Goal: Find specific page/section: Find specific page/section

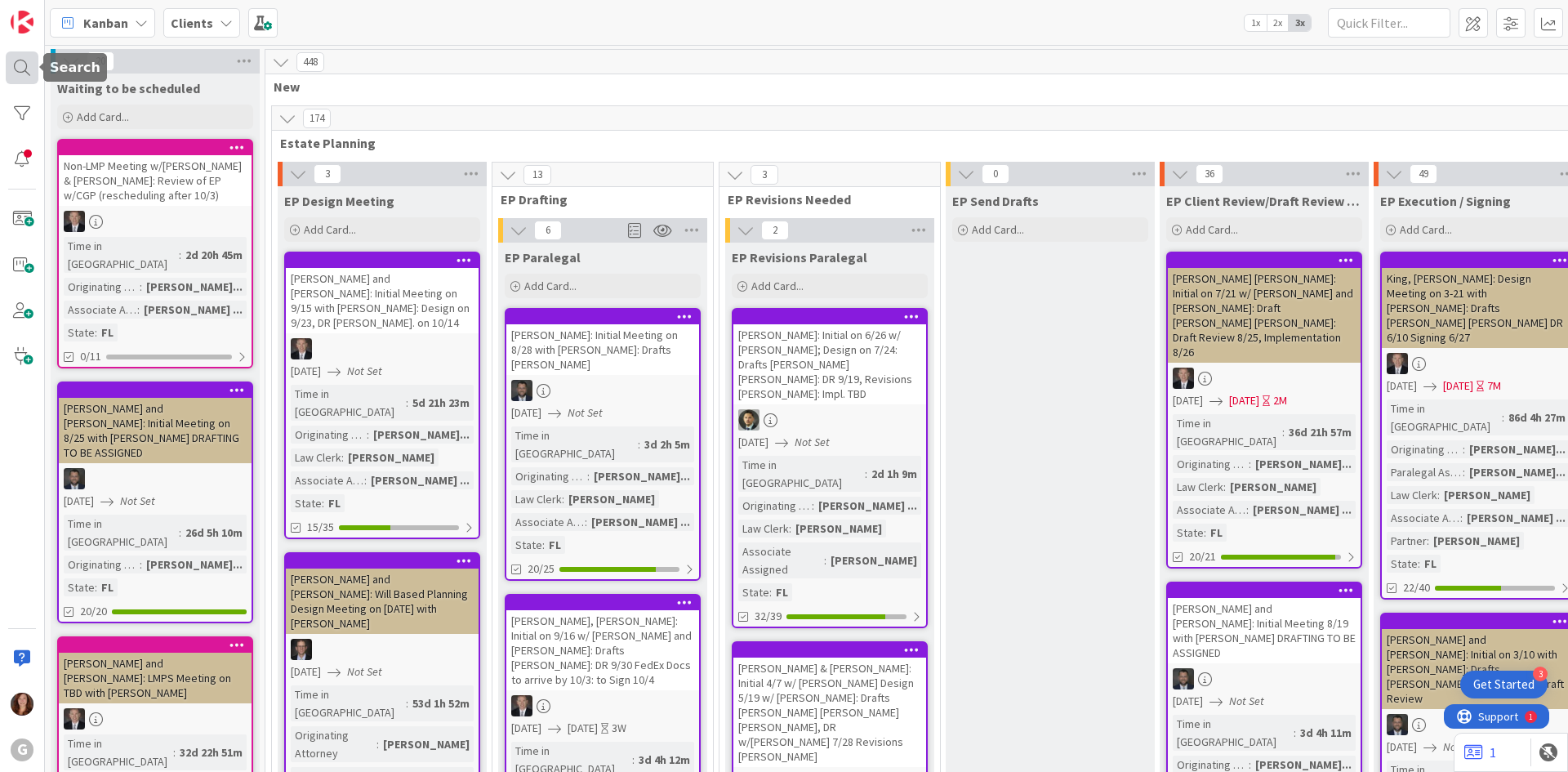
click at [29, 67] on div at bounding box center [22, 67] width 32 height 32
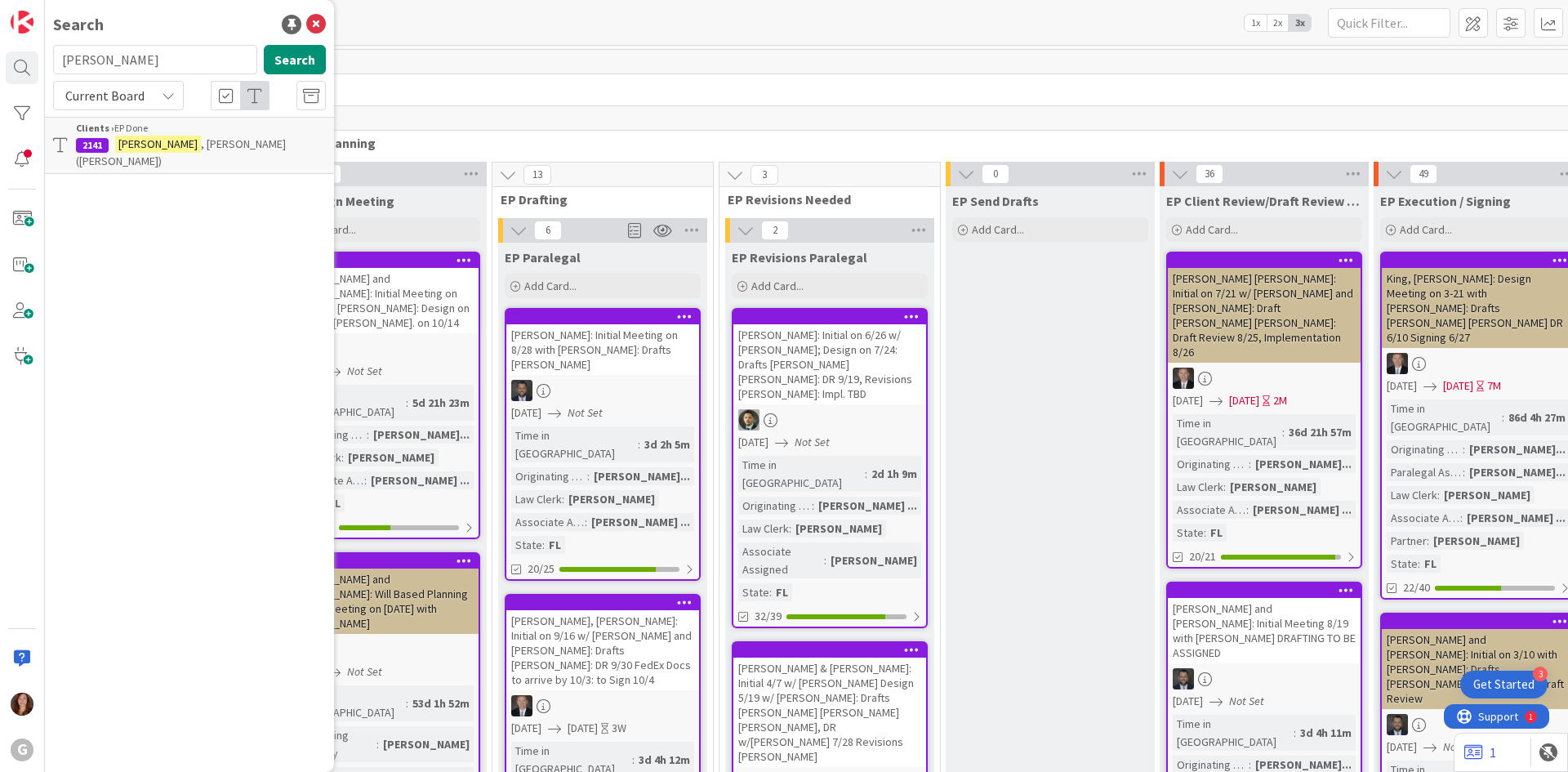
drag, startPoint x: 131, startPoint y: 64, endPoint x: 40, endPoint y: 58, distance: 91.2
click at [40, 58] on div "G Search [PERSON_NAME] Search Current Board Clients › EP Done 2141 [PERSON_NAME…" at bounding box center [22, 386] width 45 height 772
type input "[PERSON_NAME]"
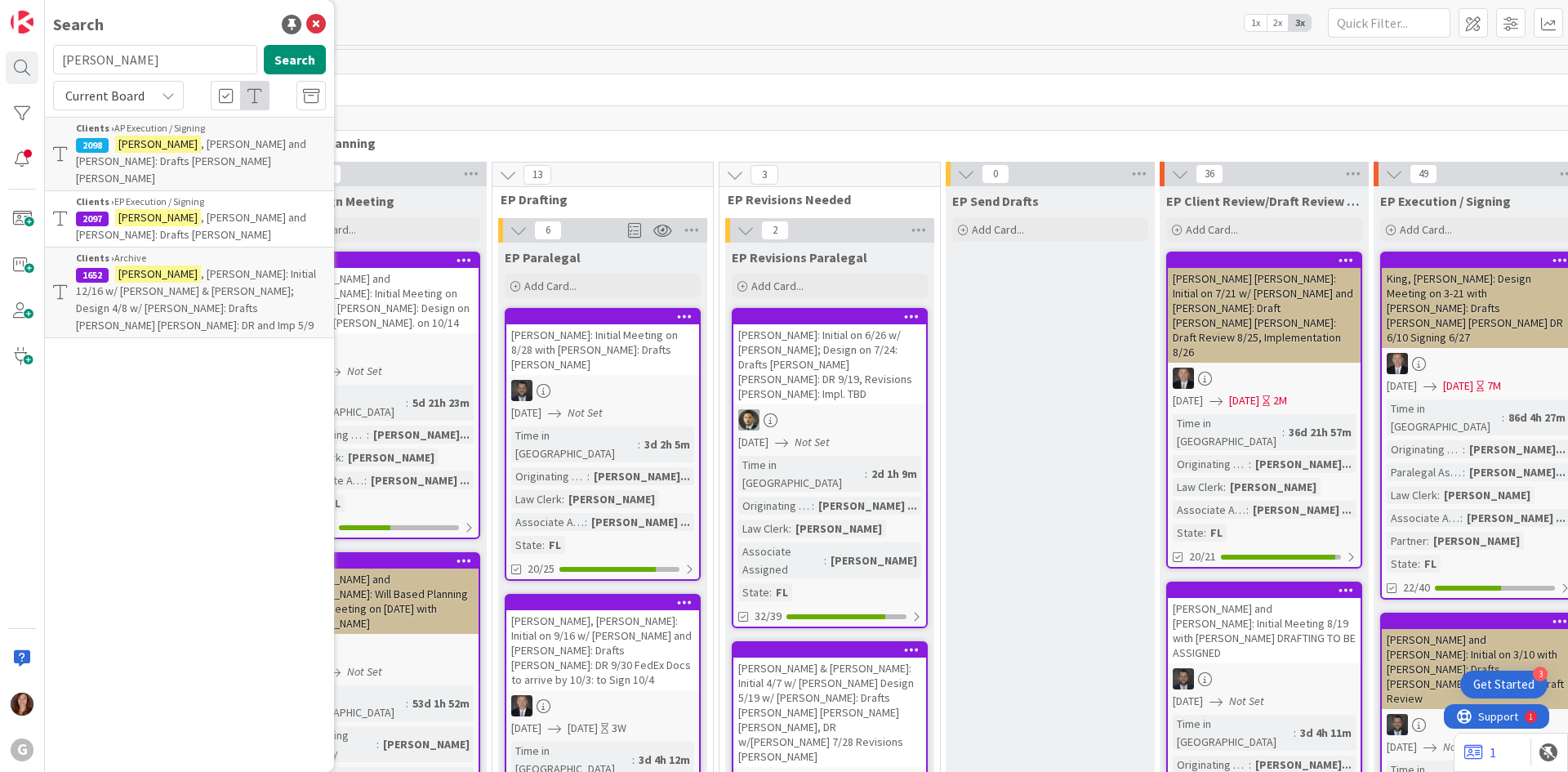
click at [265, 210] on span ", [PERSON_NAME] and [PERSON_NAME]: Drafts [PERSON_NAME]" at bounding box center [191, 226] width 231 height 32
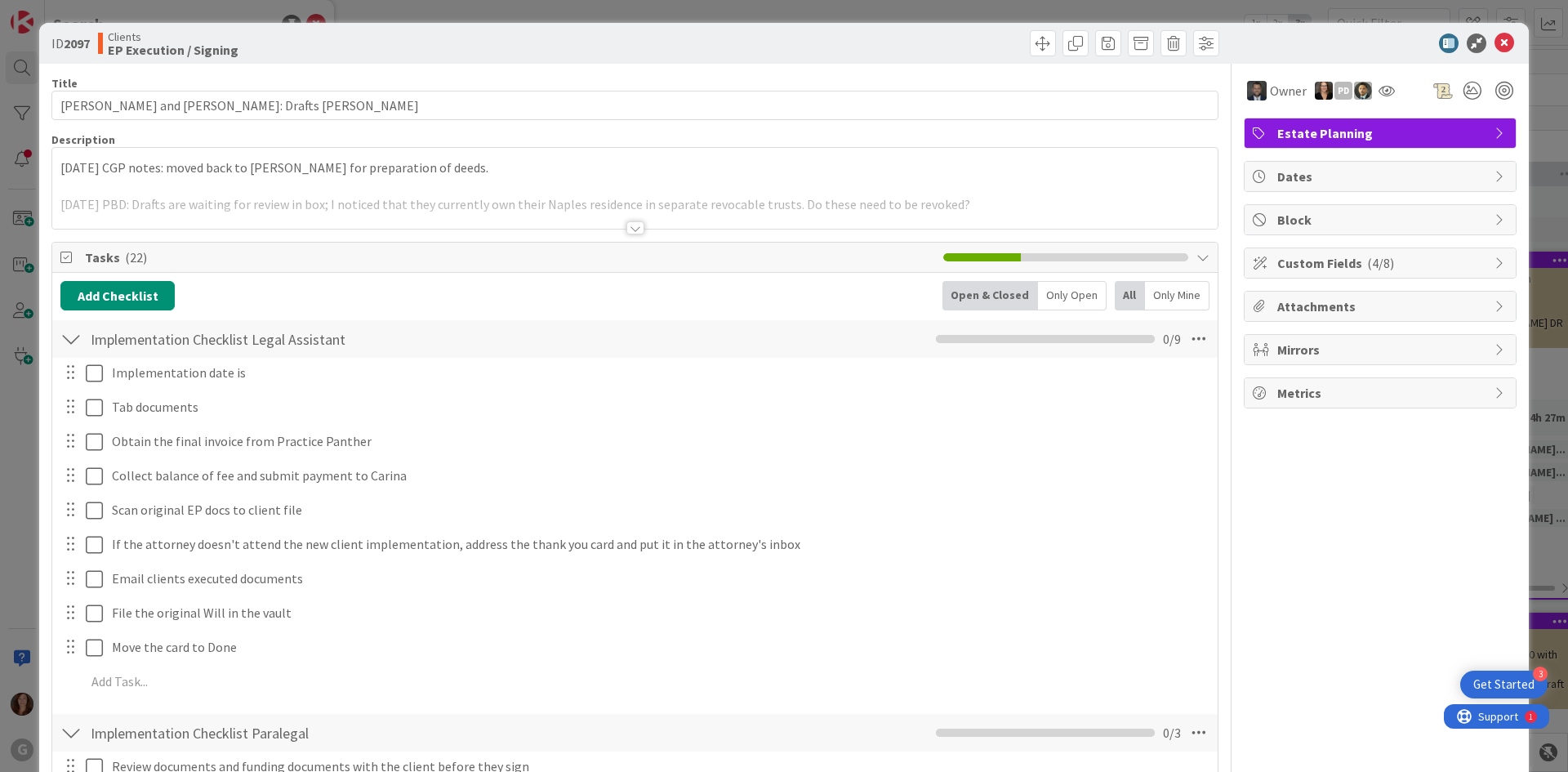
click at [277, 197] on div at bounding box center [635, 208] width 1165 height 42
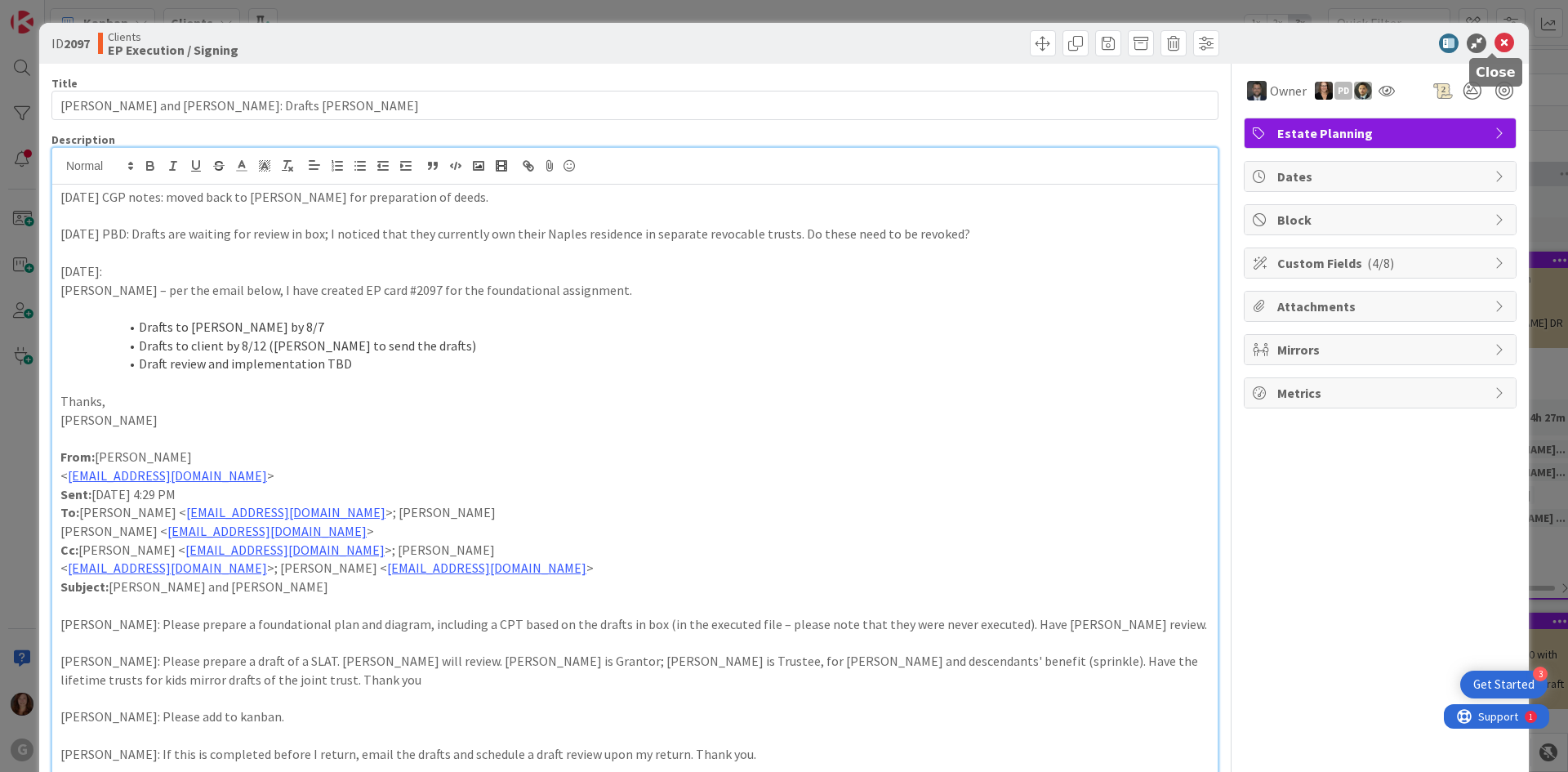
click at [1495, 47] on icon at bounding box center [1504, 43] width 20 height 20
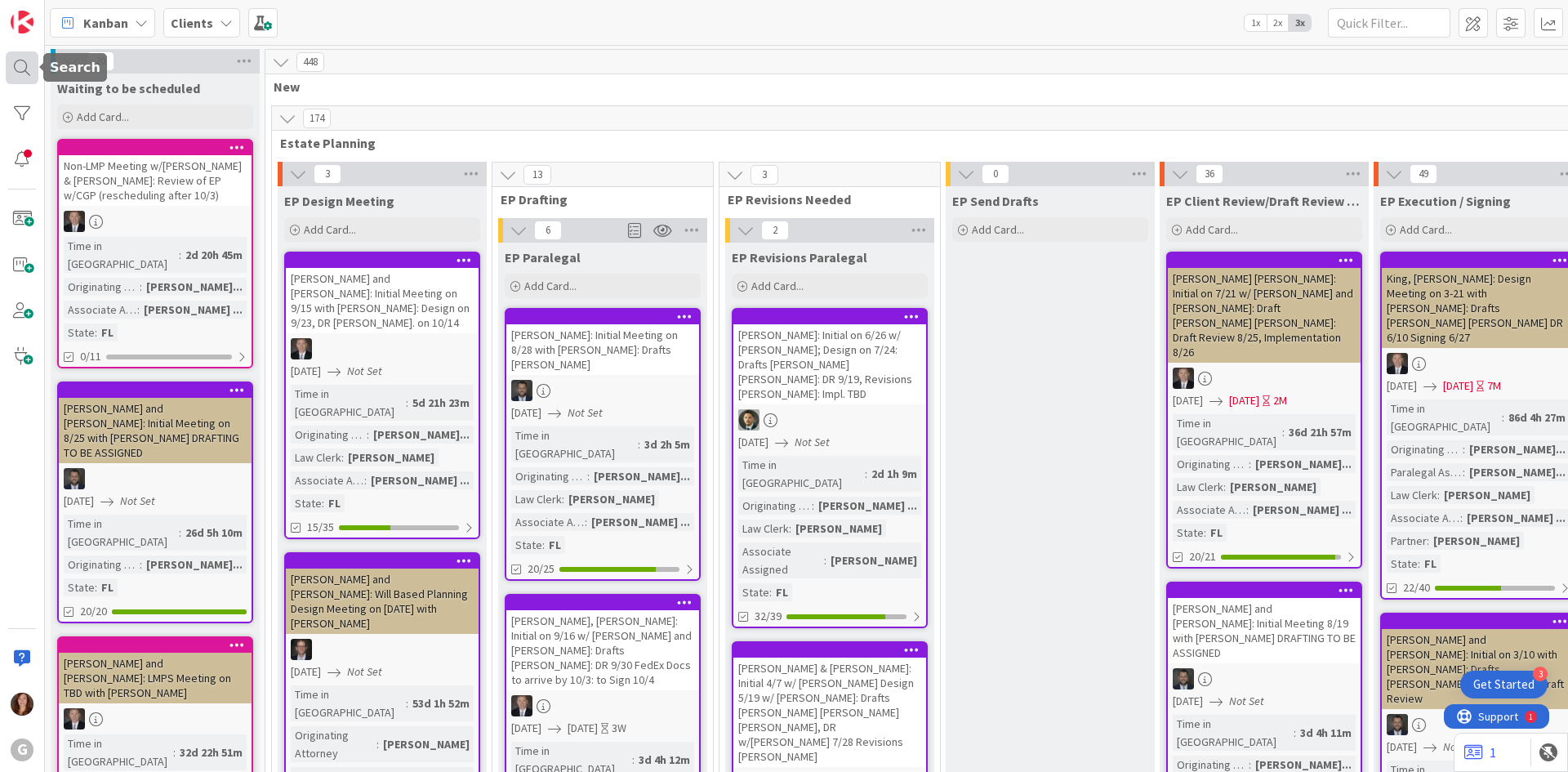
click at [26, 71] on div at bounding box center [22, 67] width 32 height 32
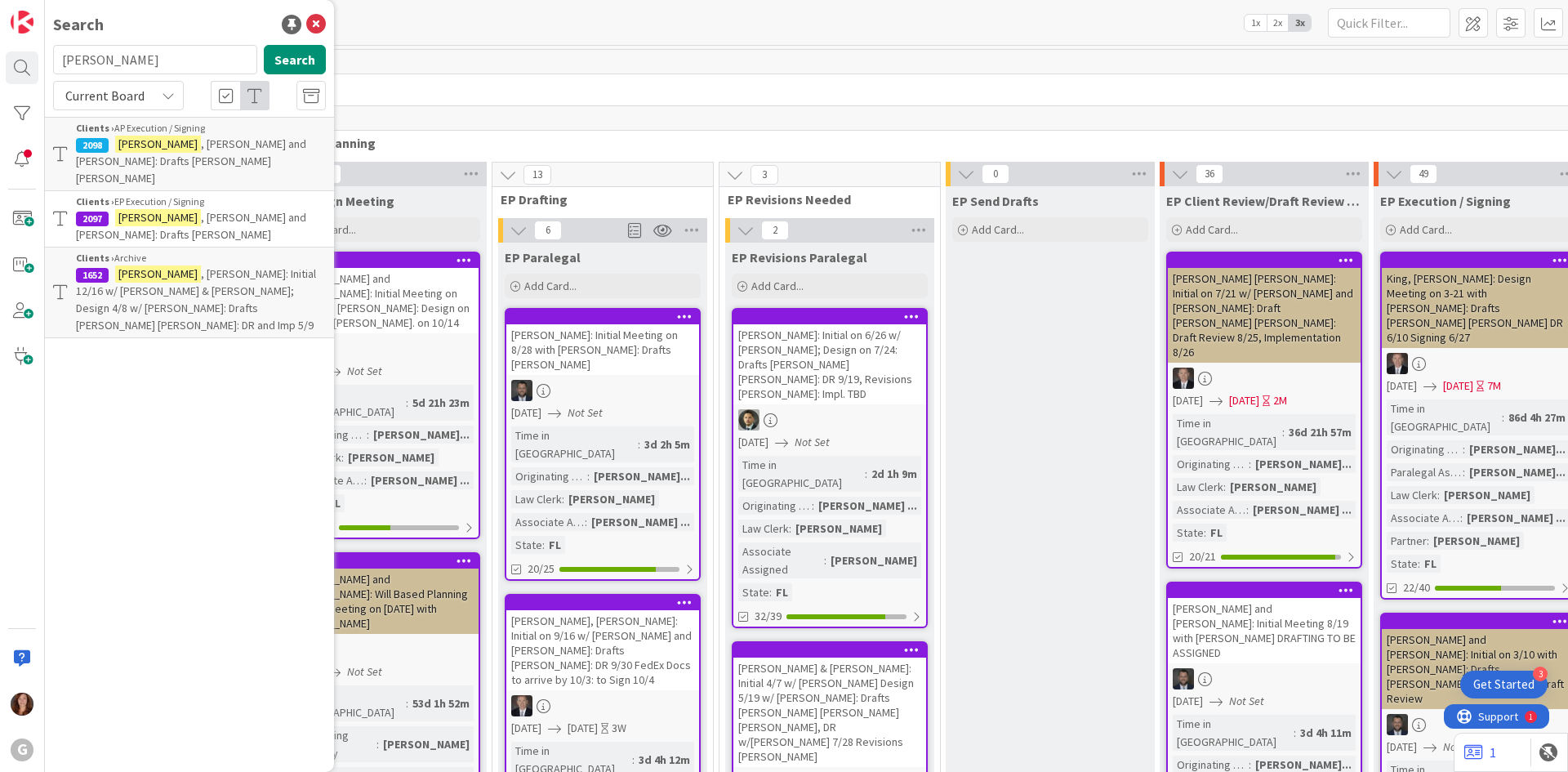
click at [231, 210] on span ", [PERSON_NAME] and [PERSON_NAME]: Drafts [PERSON_NAME]" at bounding box center [191, 226] width 231 height 32
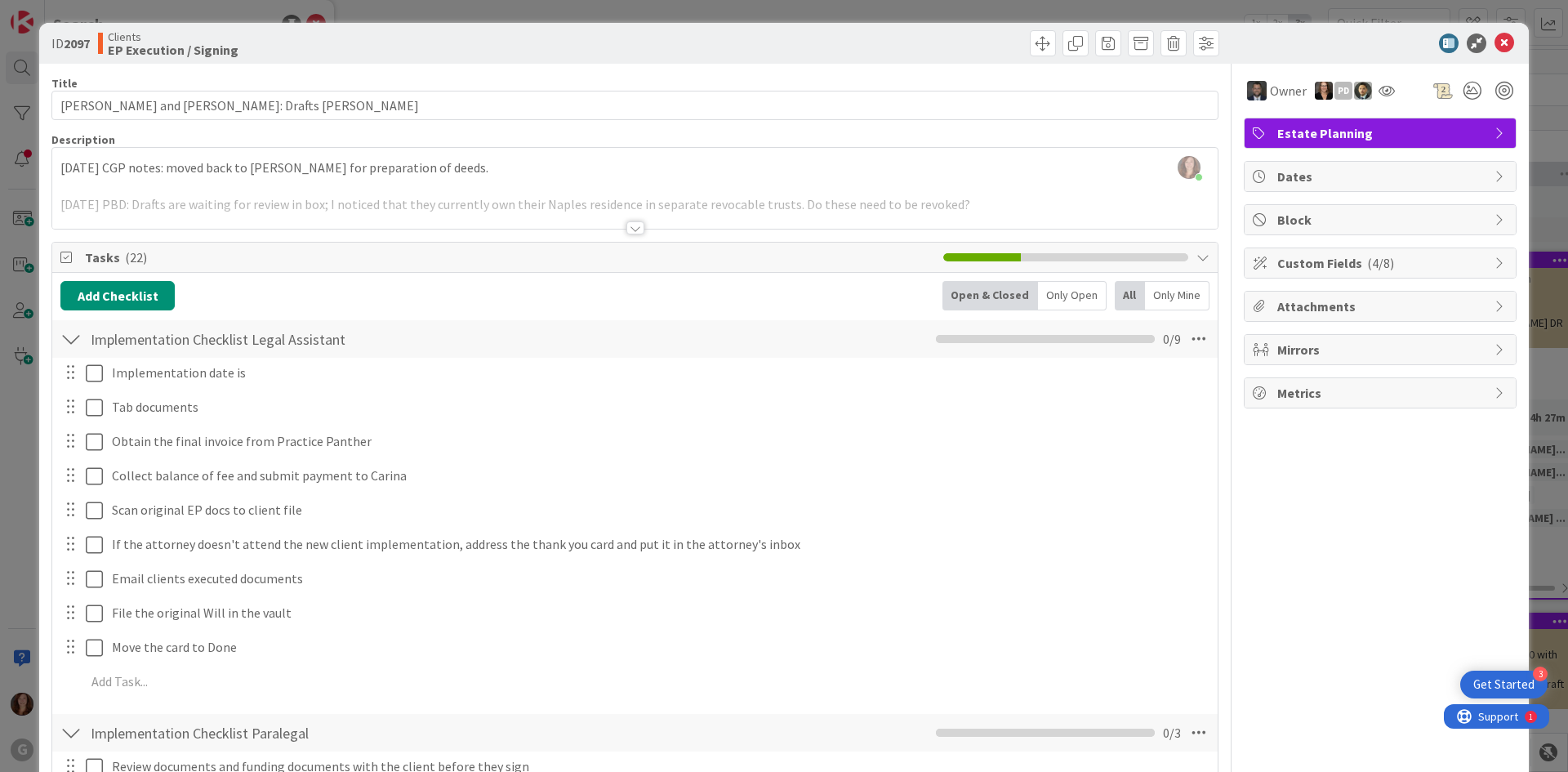
click at [324, 211] on div at bounding box center [635, 208] width 1165 height 42
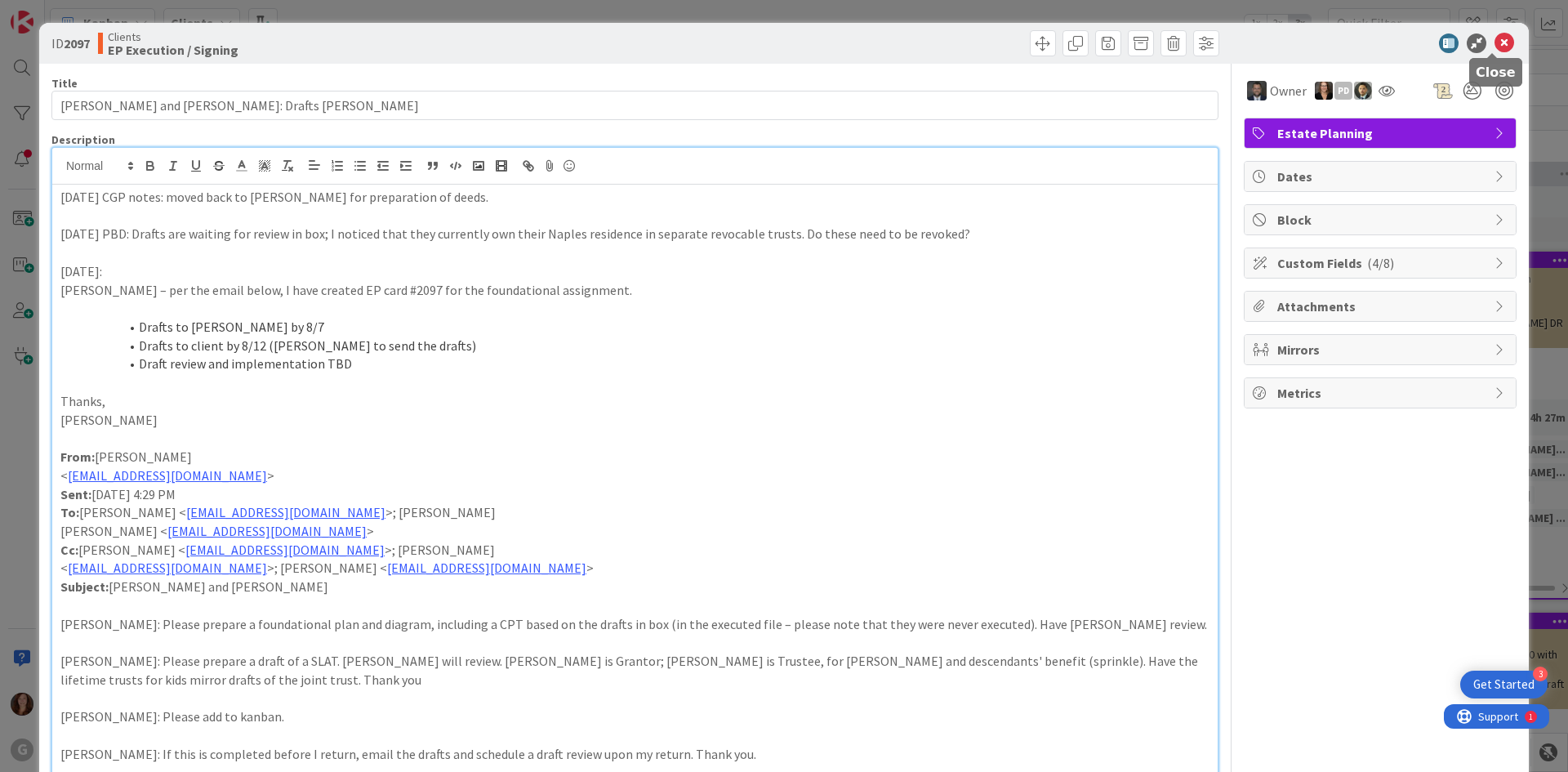
click at [1494, 43] on icon at bounding box center [1504, 43] width 20 height 20
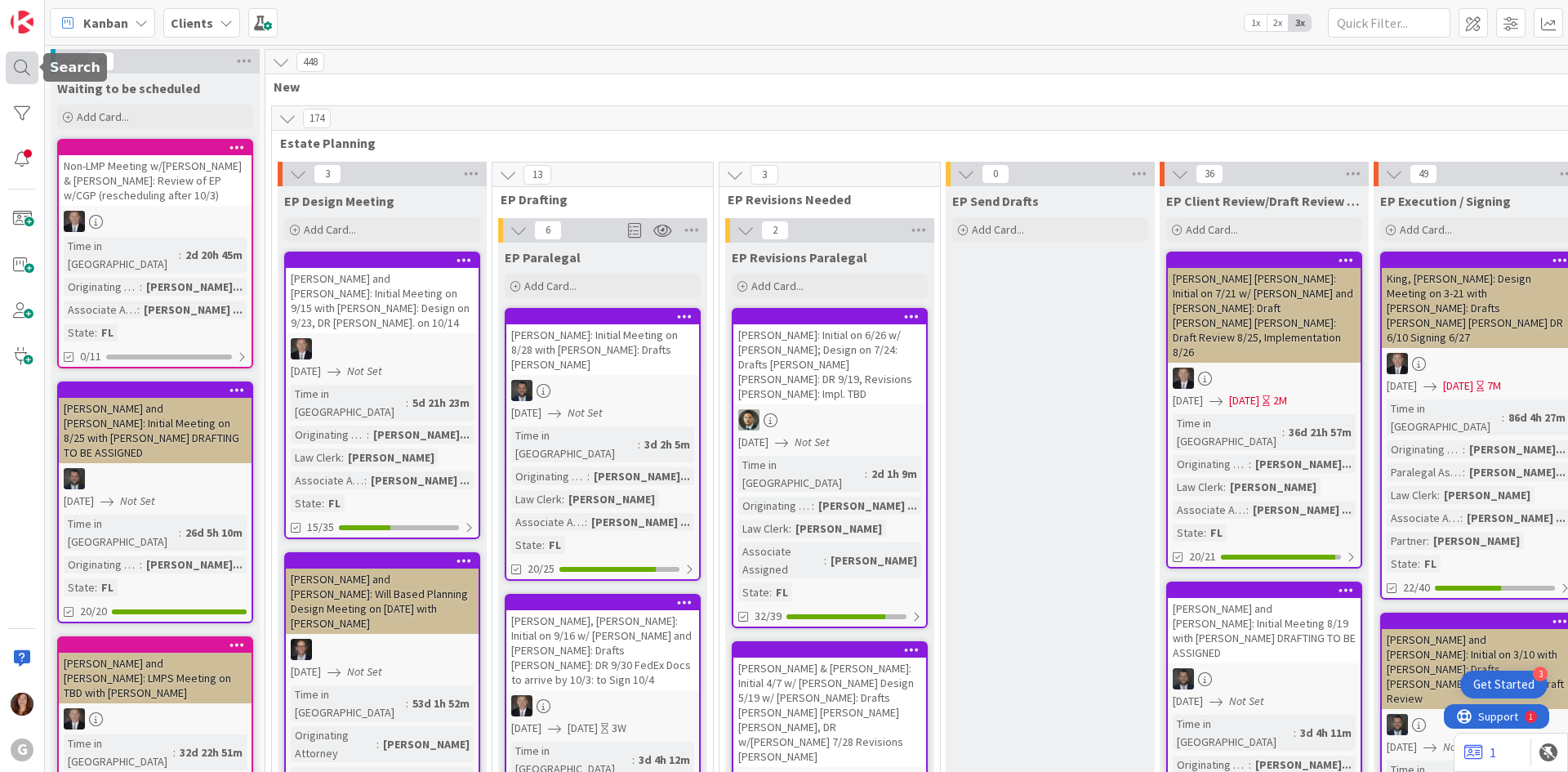
click at [23, 68] on div at bounding box center [22, 67] width 32 height 32
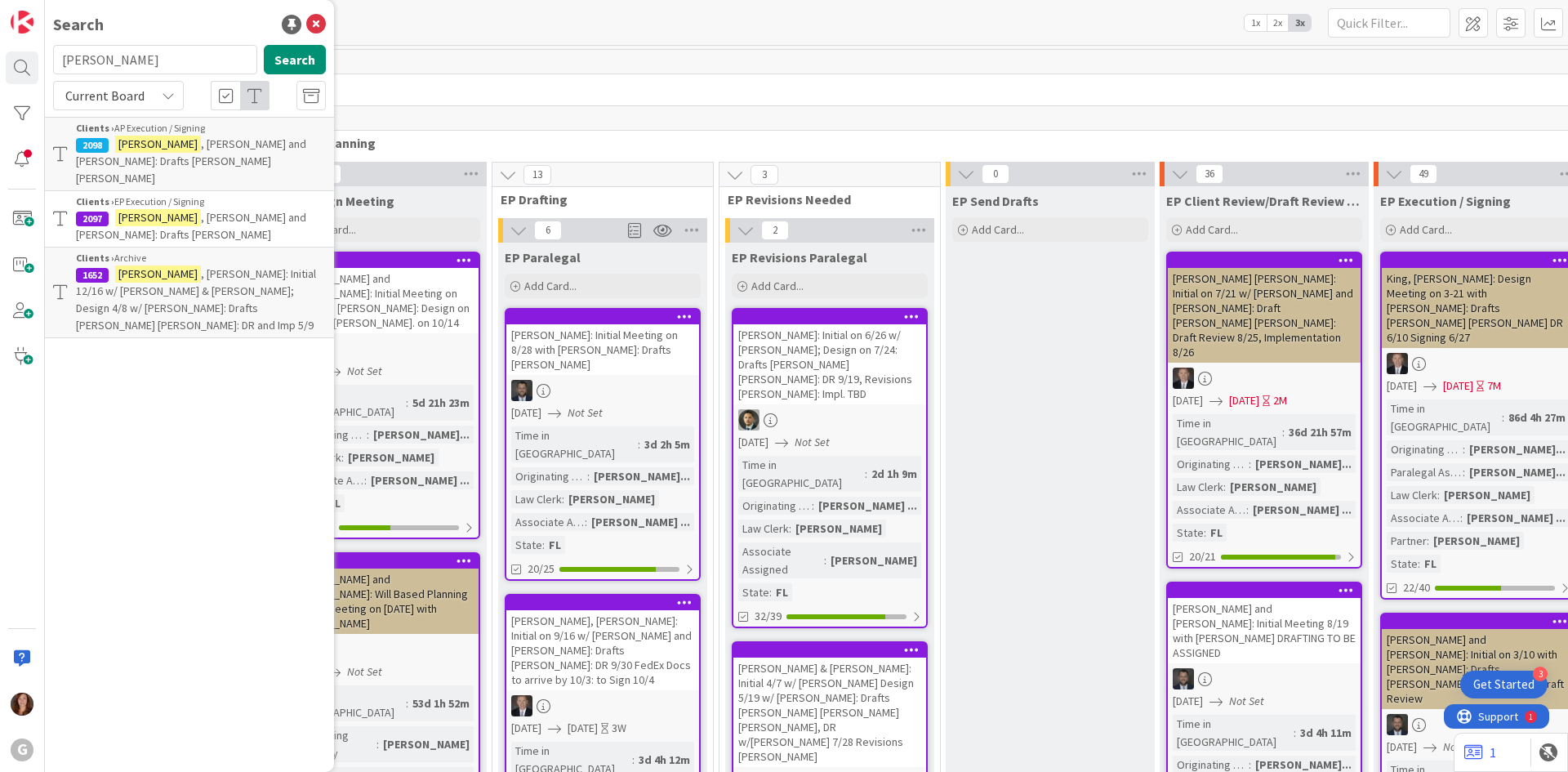
drag, startPoint x: 130, startPoint y: 64, endPoint x: 43, endPoint y: 62, distance: 87.0
click at [43, 62] on div "G Search [PERSON_NAME] Search Current Board Clients › AP Execution / Signing 20…" at bounding box center [22, 386] width 45 height 772
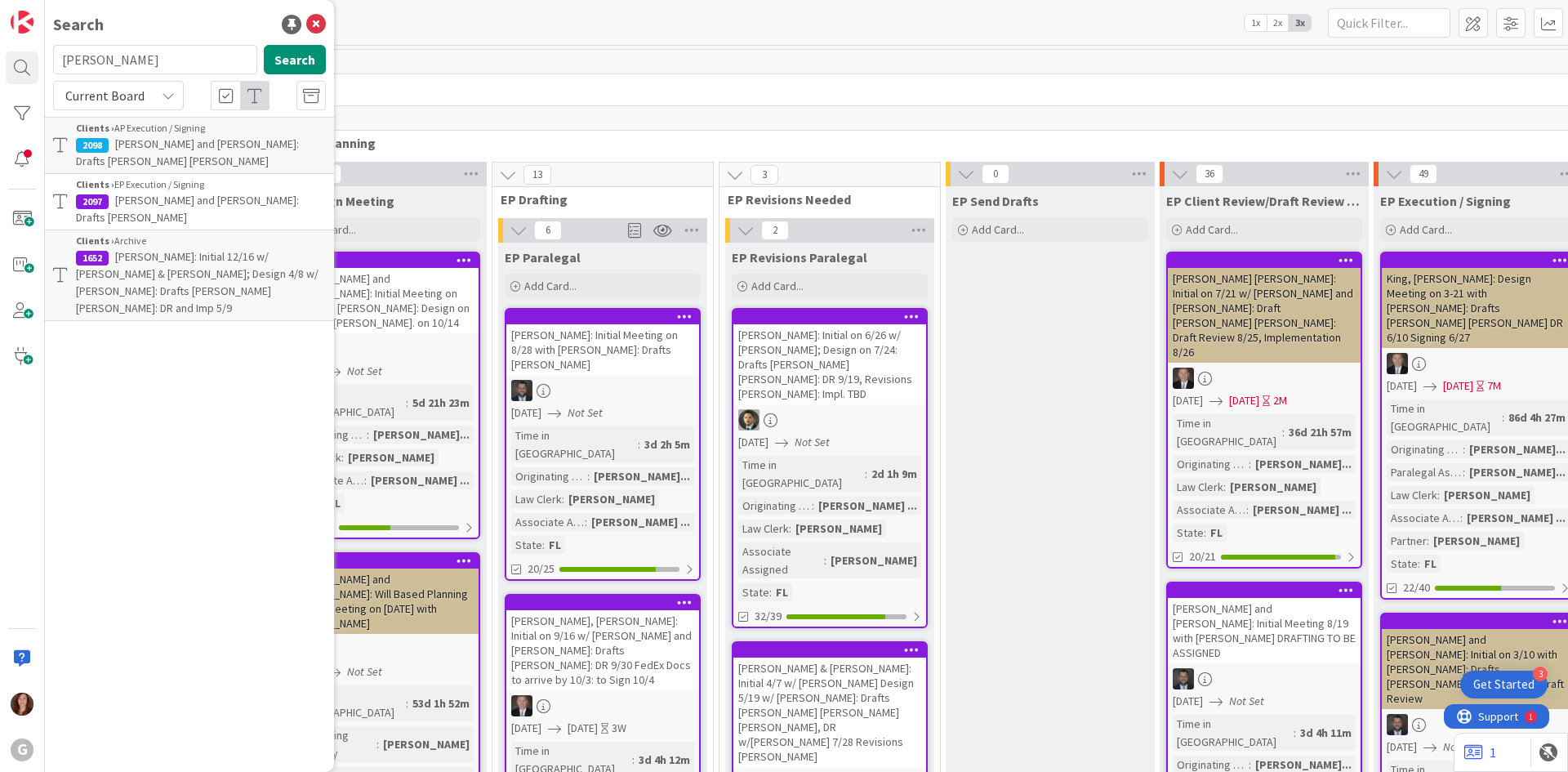
type input "[PERSON_NAME]"
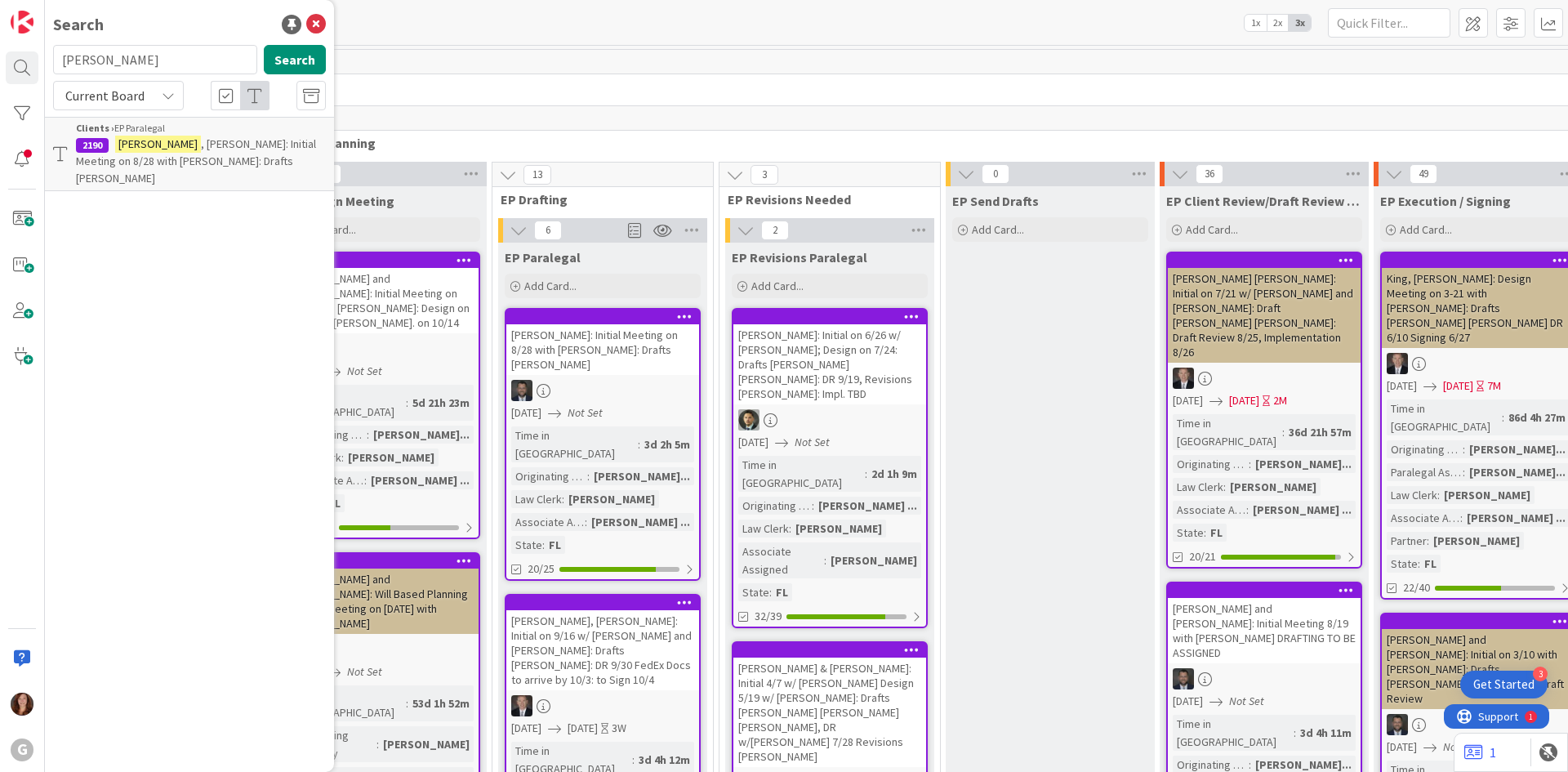
click at [211, 155] on p "[PERSON_NAME]: Initial Meeting on 8/28 with [PERSON_NAME]: Drafts [PERSON_NAME]" at bounding box center [201, 162] width 250 height 52
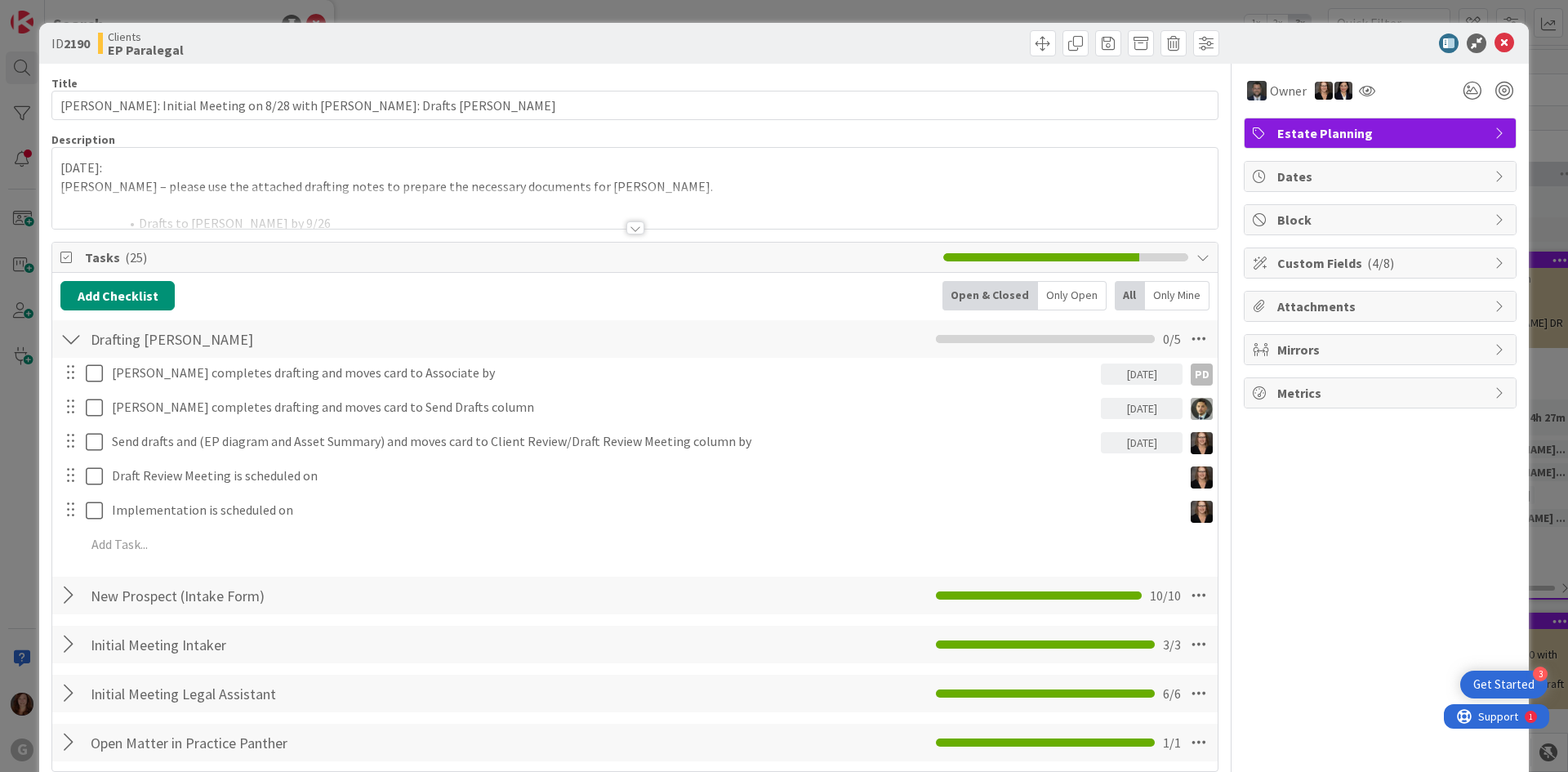
click at [209, 175] on div "[DATE]: [PERSON_NAME] – please use the attached drafting notes to prepare the n…" at bounding box center [635, 188] width 1165 height 81
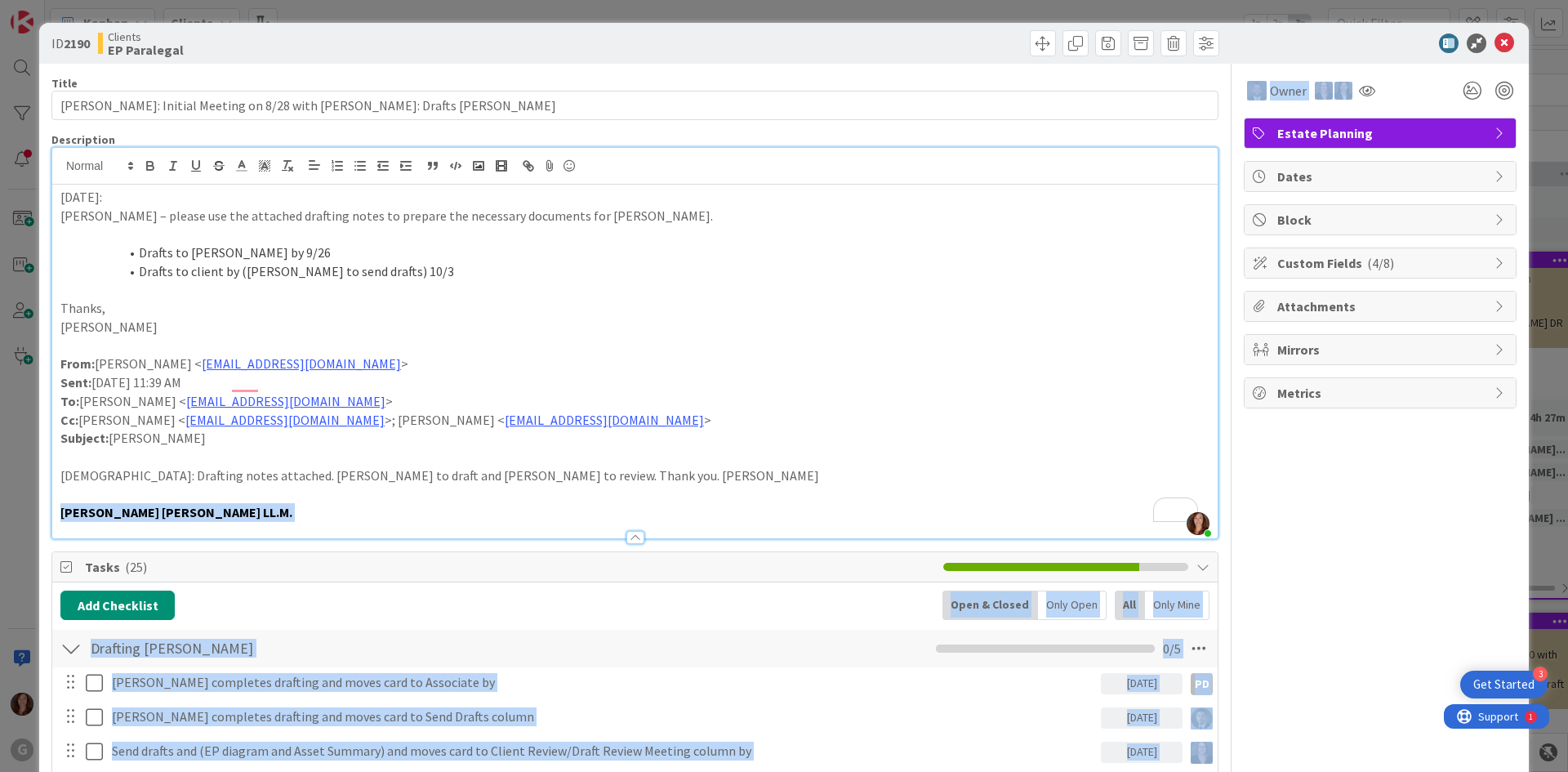
drag, startPoint x: 1355, startPoint y: 87, endPoint x: 809, endPoint y: 267, distance: 574.9
click at [809, 267] on div "Title 69 / 128 [PERSON_NAME]: Initial Meeting on 8/28 with [PERSON_NAME]: Draft…" at bounding box center [784, 660] width 1465 height 1192
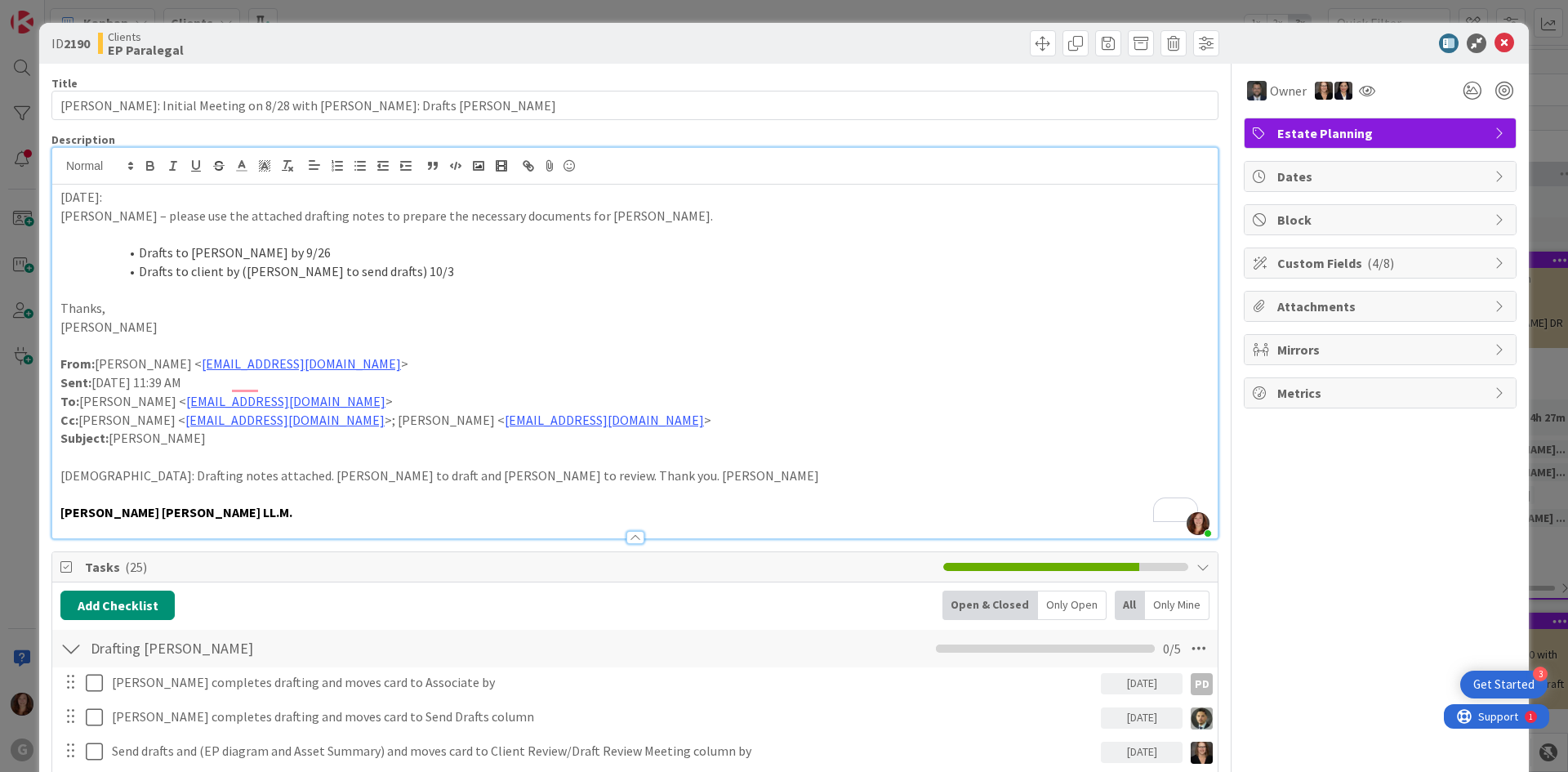
click at [809, 267] on li "Drafts to client by ([PERSON_NAME] to send drafts) 10/3" at bounding box center [644, 271] width 1129 height 19
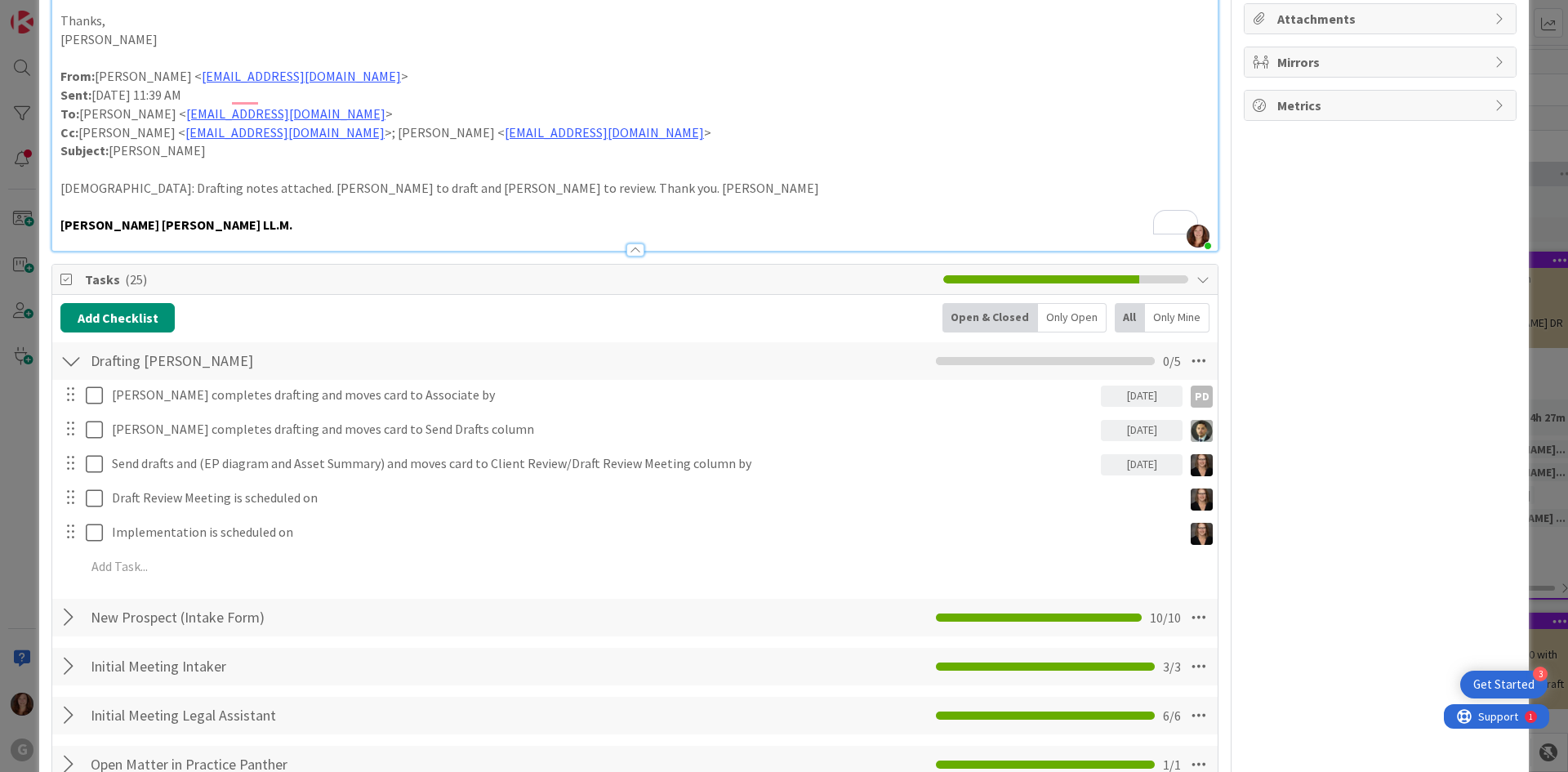
scroll to position [27, 0]
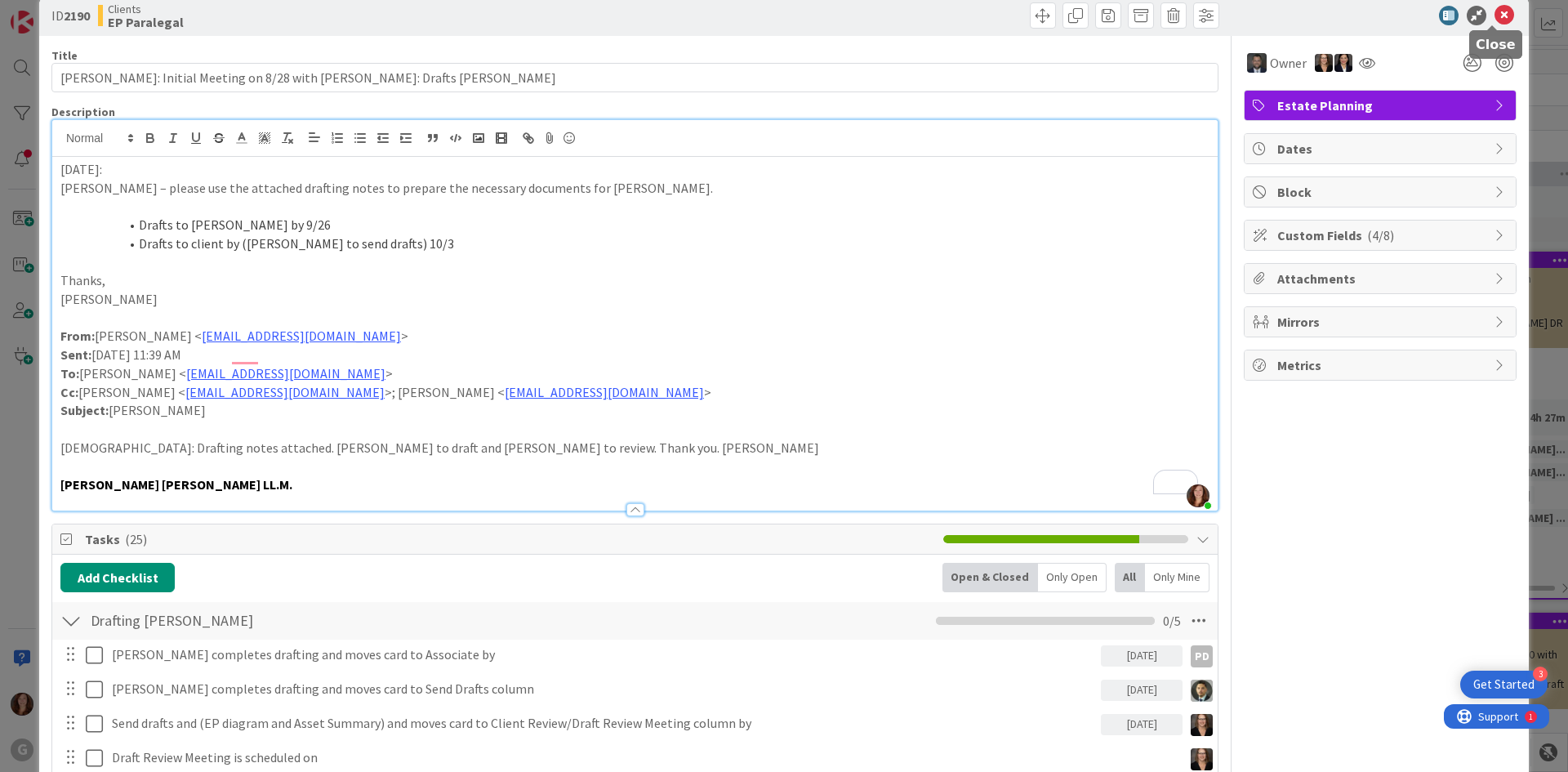
click at [1494, 13] on icon at bounding box center [1504, 16] width 20 height 20
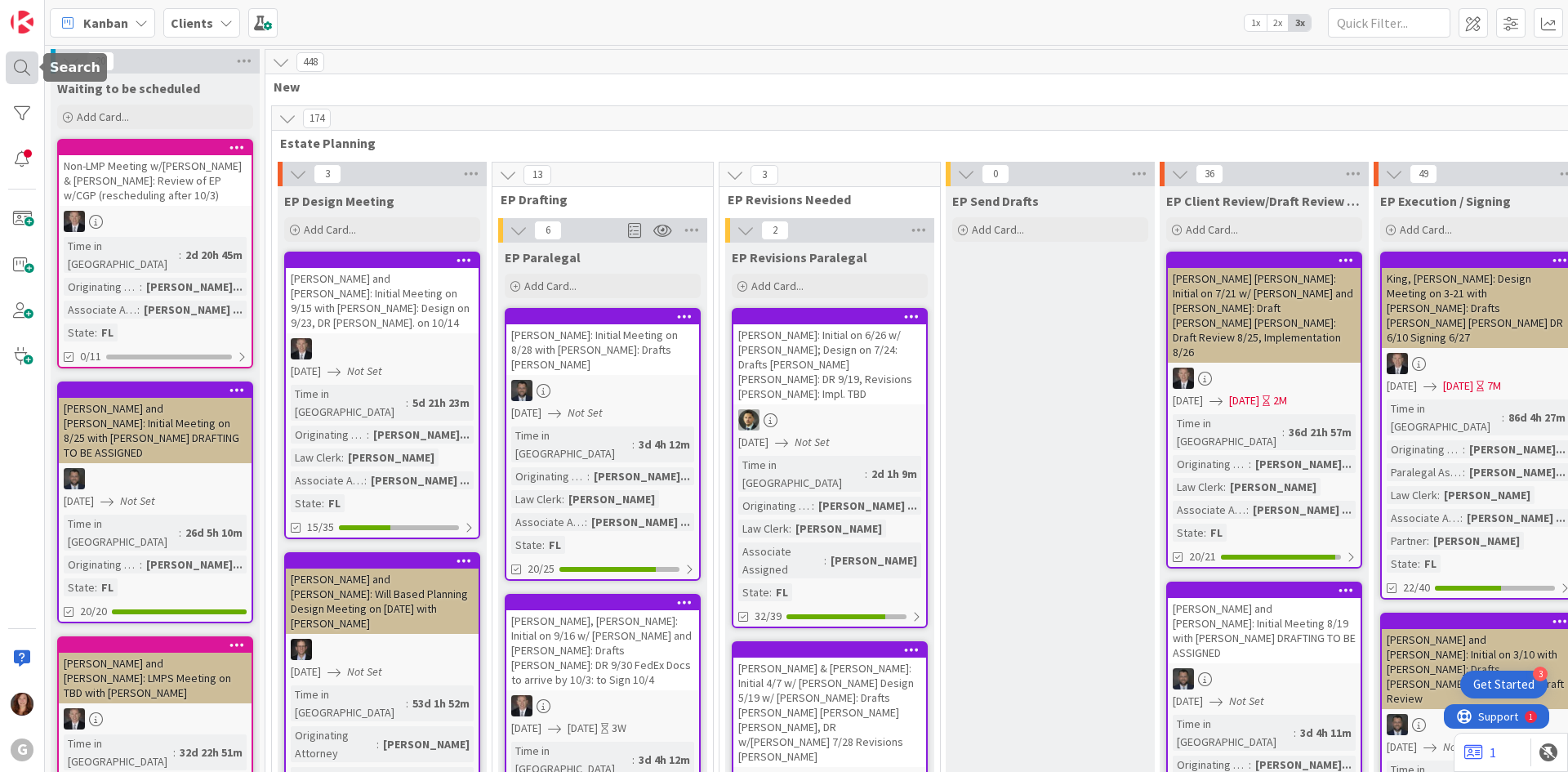
click at [25, 62] on div at bounding box center [22, 67] width 32 height 32
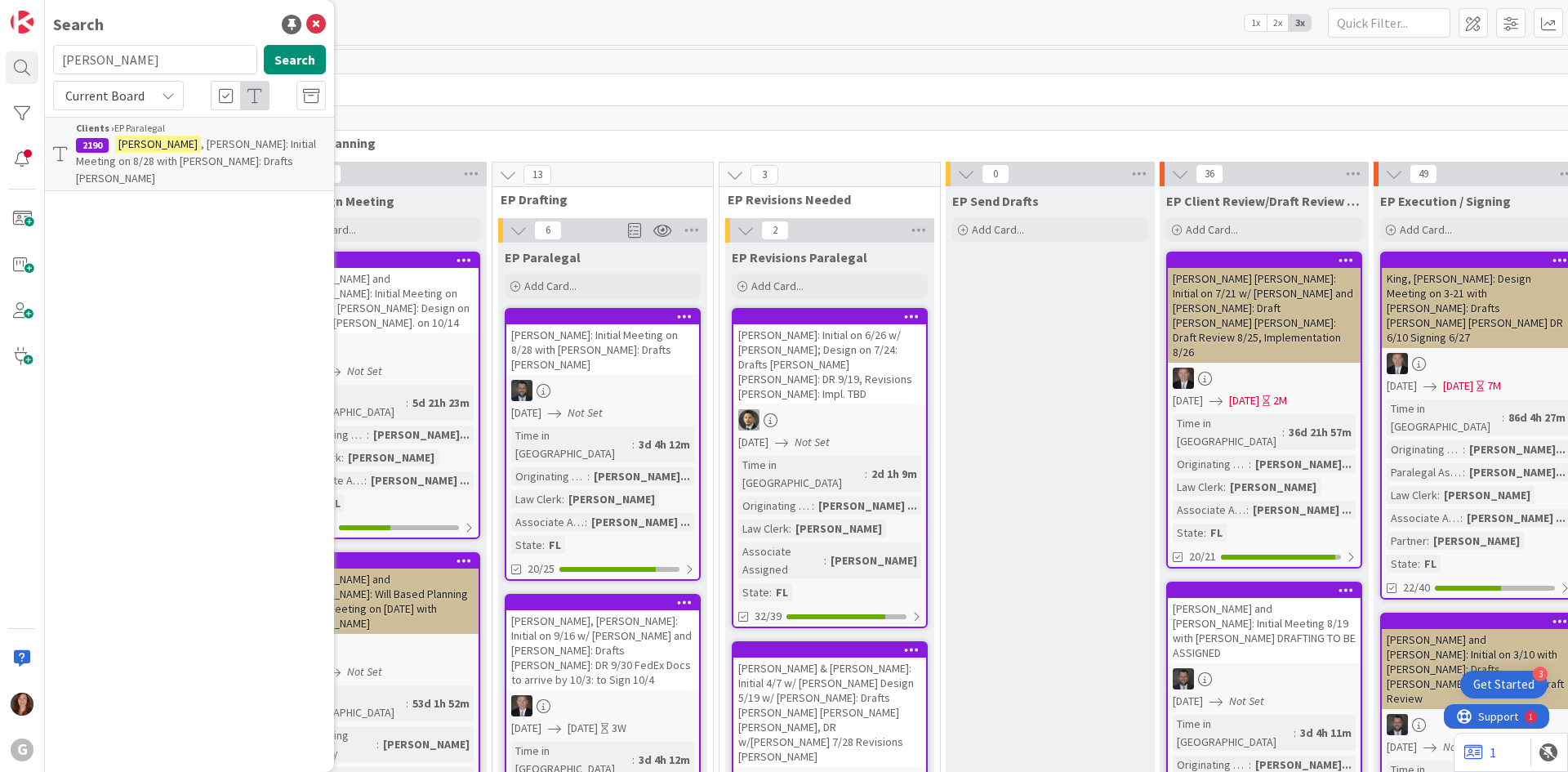
drag, startPoint x: 138, startPoint y: 53, endPoint x: 14, endPoint y: 50, distance: 124.0
click at [14, 50] on div "G Search [PERSON_NAME] Search Current Board Clients › EP Paralegal 2190 [PERSON…" at bounding box center [22, 386] width 45 height 772
type input "[PERSON_NAME]"
